Goal: Task Accomplishment & Management: Manage account settings

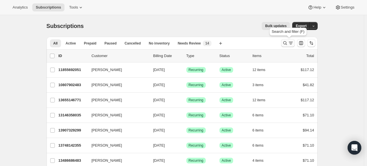
click at [284, 42] on icon "Search and filter results" at bounding box center [285, 43] width 6 height 6
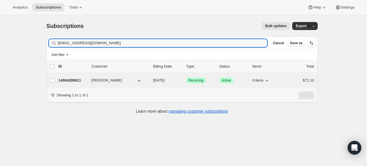
type input "juliecasil@gmail.com"
click at [76, 80] on p "14004289811" at bounding box center [72, 81] width 29 height 6
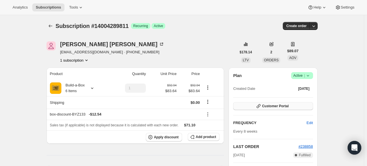
click at [266, 106] on span "Customer Portal" at bounding box center [275, 106] width 27 height 5
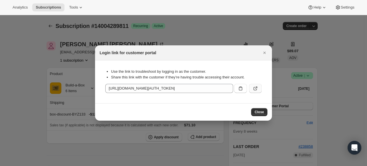
click at [255, 88] on icon ":r2u4:" at bounding box center [256, 89] width 6 height 6
click at [245, 88] on button ":r2u4:" at bounding box center [240, 88] width 13 height 9
click at [49, 10] on button "Subscriptions" at bounding box center [48, 7] width 32 height 8
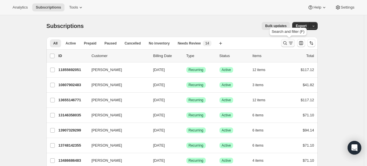
click at [285, 43] on icon "Search and filter results" at bounding box center [285, 43] width 6 height 6
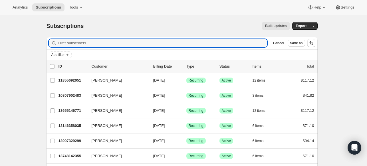
paste input "agambill13@gmail.com"
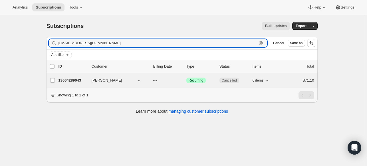
type input "agambill13@gmail.com"
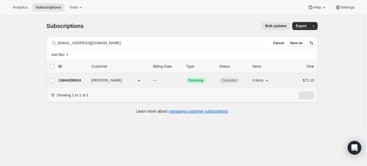
click at [76, 78] on p "13664289043" at bounding box center [72, 81] width 29 height 6
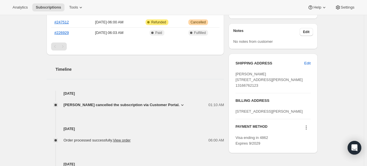
scroll to position [86, 0]
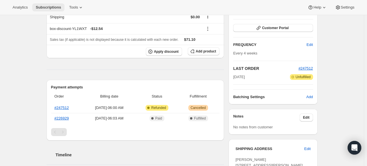
click at [51, 8] on span "Subscriptions" at bounding box center [48, 7] width 25 height 5
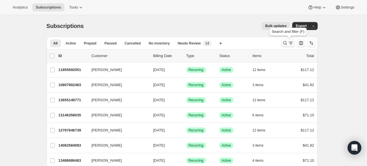
click at [286, 45] on icon "Search and filter results" at bounding box center [285, 43] width 6 height 6
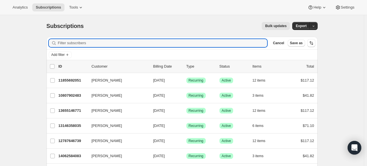
type input "We recommend 3 servings a day of fermented foods.There's not a known limit that…"
click at [159, 41] on input "Filter subscribers" at bounding box center [162, 43] width 209 height 8
paste input "tsddphillips03@gmail.com"
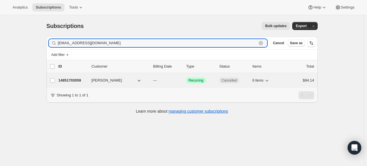
type input "tsddphillips03@gmail.com"
click at [64, 80] on p "14851703059" at bounding box center [72, 81] width 29 height 6
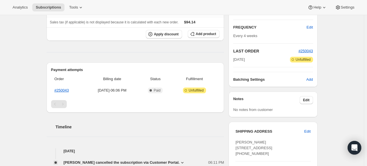
scroll to position [143, 0]
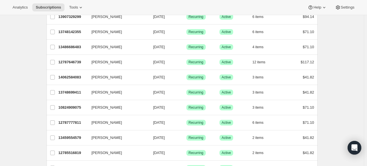
scroll to position [40, 0]
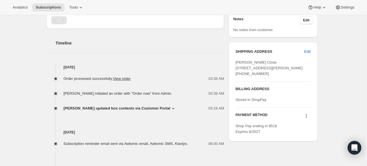
scroll to position [200, 0]
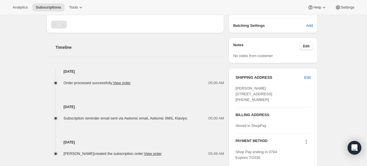
scroll to position [216, 0]
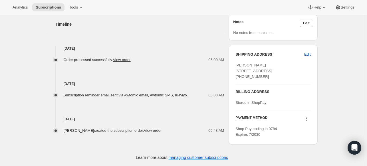
click at [312, 50] on button "Edit" at bounding box center [307, 54] width 13 height 9
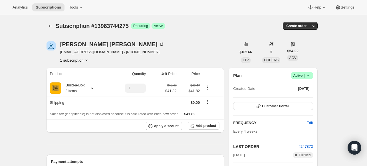
select select "WA"
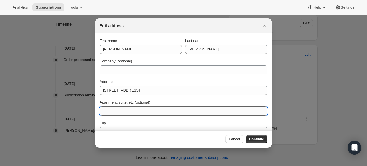
click at [146, 110] on input "Apartment, suite, etc (optional)" at bounding box center [184, 110] width 168 height 9
paste input "Please deliver all future products to the back patio"
click at [136, 109] on input "Please deliver all future products to the back patio" at bounding box center [184, 110] width 168 height 9
click at [151, 110] on input "Please deliver allproducts to the back patio" at bounding box center [184, 110] width 168 height 9
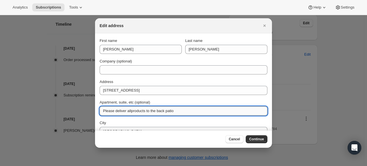
drag, startPoint x: 149, startPoint y: 110, endPoint x: 130, endPoint y: 112, distance: 19.8
click at [130, 112] on input "Please deliver allproducts to the back patio" at bounding box center [184, 110] width 168 height 9
type input "Please deliver to the back patio"
click at [257, 139] on span "Continue" at bounding box center [256, 139] width 15 height 5
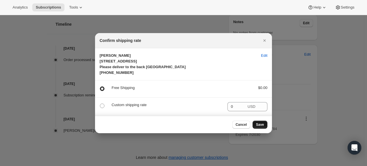
click at [259, 127] on span "Save" at bounding box center [260, 124] width 8 height 5
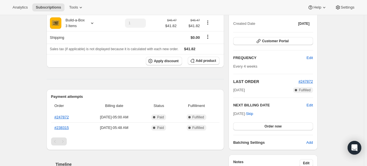
scroll to position [214, 0]
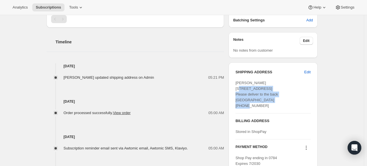
drag, startPoint x: 287, startPoint y: 100, endPoint x: 236, endPoint y: 90, distance: 52.7
click at [236, 90] on div "SHIPPING ADDRESS Edit Donna MacDowell 2620 E 44th Ave Please deliver to the bac…" at bounding box center [273, 117] width 89 height 111
copy span "2620 E 44th Ave Please deliver to the back patio Spokane WA, 99223"
